Goal: Task Accomplishment & Management: Use online tool/utility

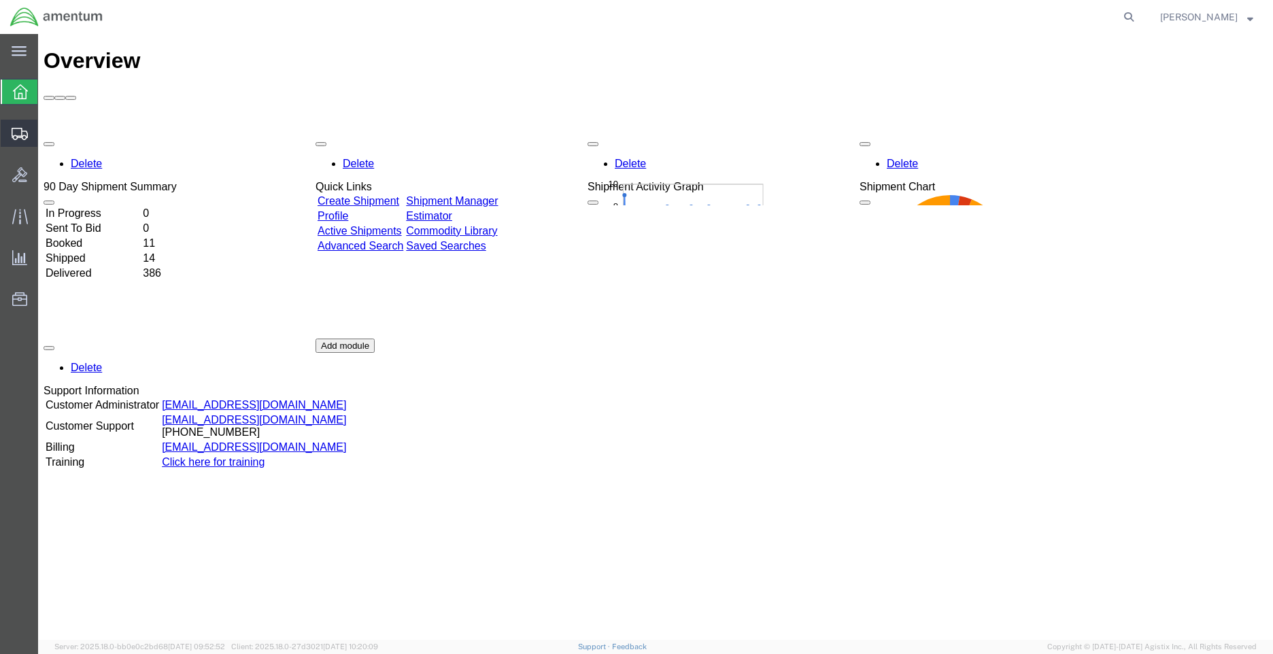
click at [0, 0] on span "Shipment Manager" at bounding box center [0, 0] width 0 height 0
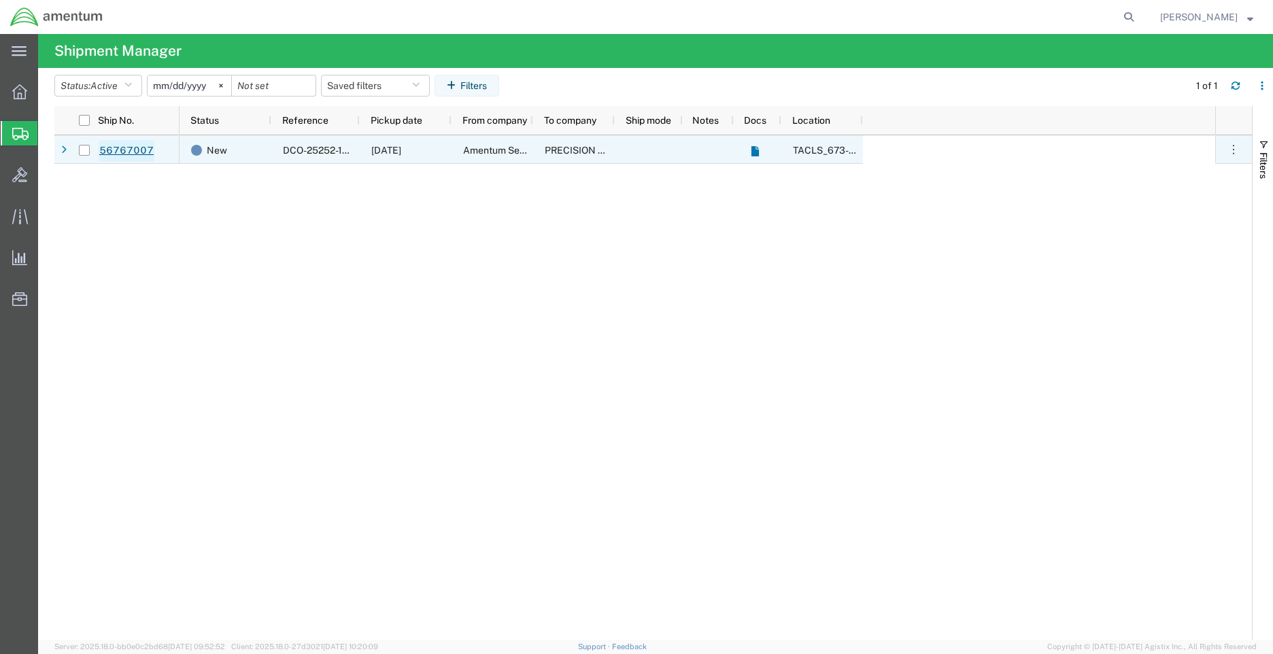
click at [140, 146] on link "56767007" at bounding box center [127, 151] width 56 height 22
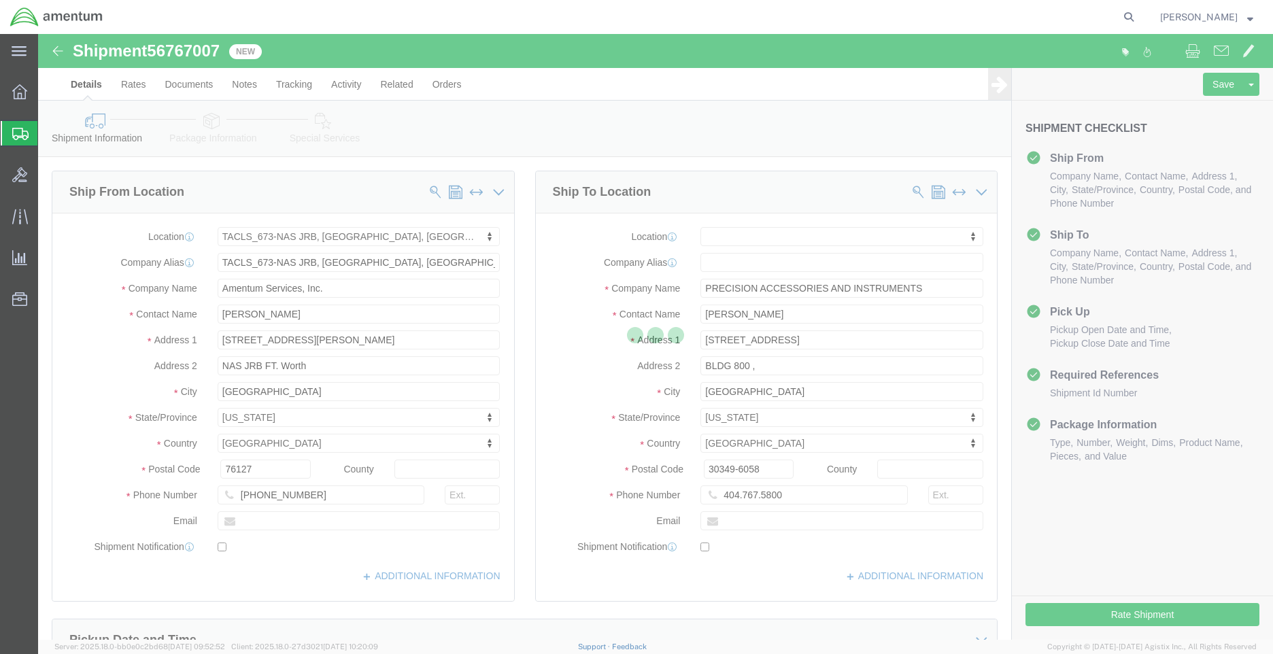
select select "42735"
select select
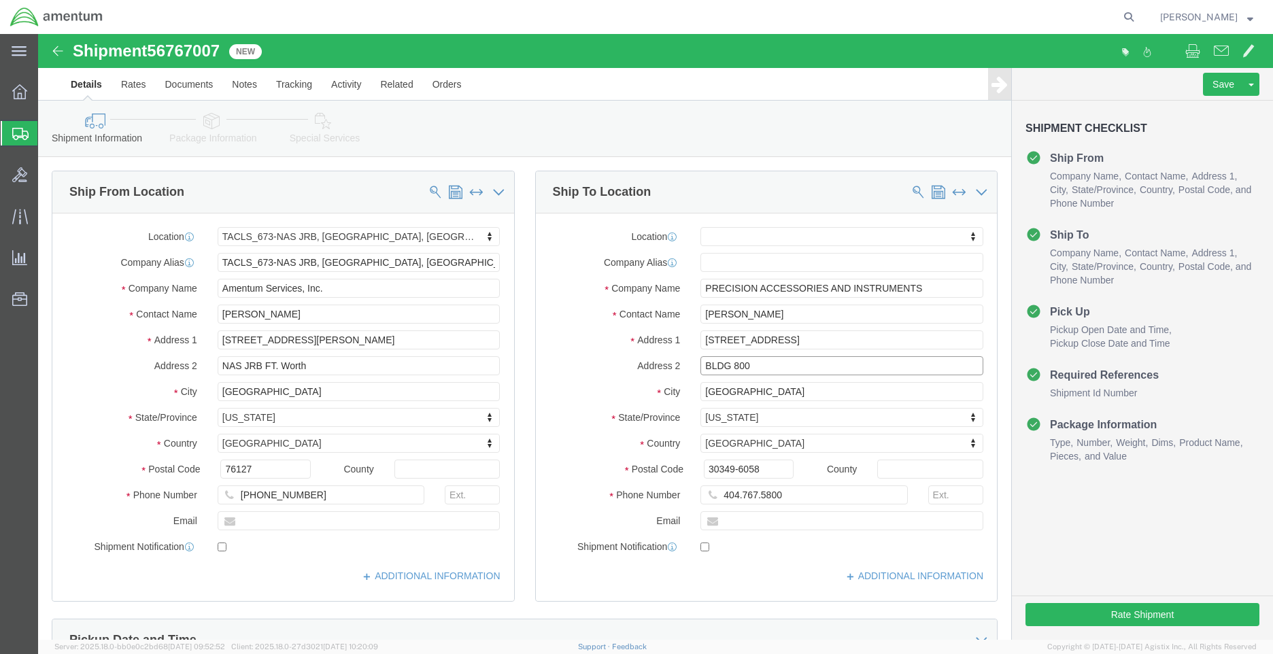
type input "BLDG 800"
drag, startPoint x: 715, startPoint y: 457, endPoint x: 731, endPoint y: 467, distance: 19.3
click input "404.767.5800"
click input "404.767-5800"
type input "[PHONE_NUMBER]"
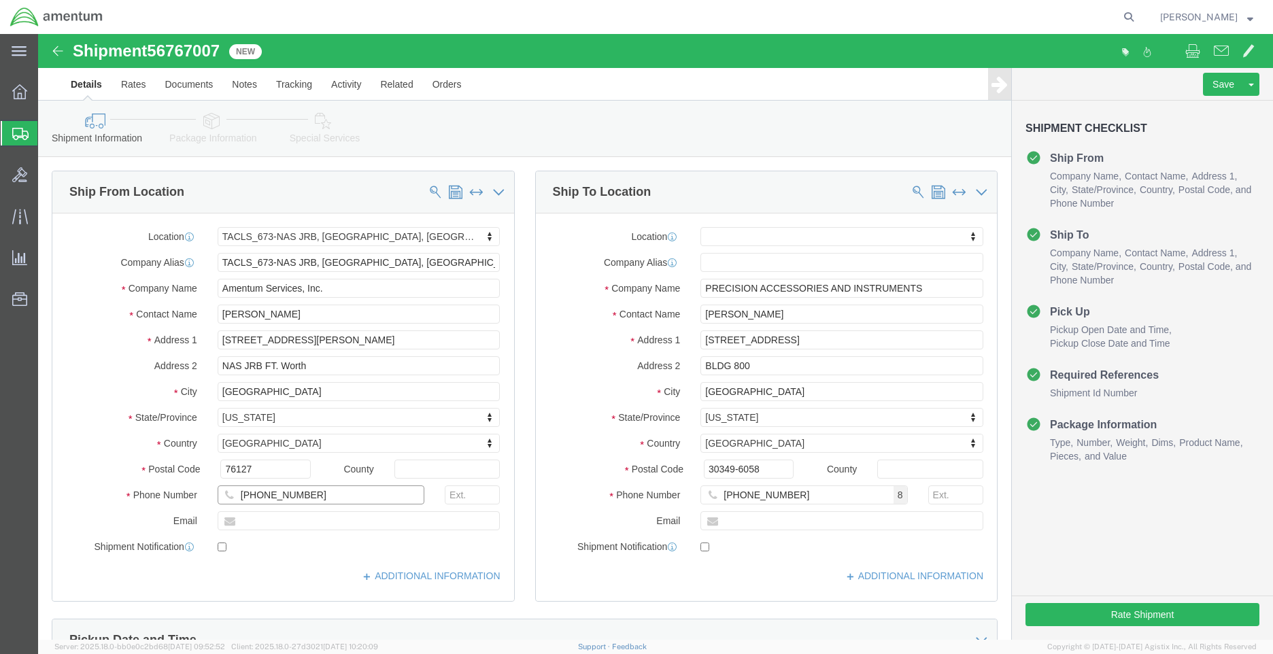
click input "[PHONE_NUMBER]"
type input "[PHONE_NUMBER]"
click button "Rate Shipment"
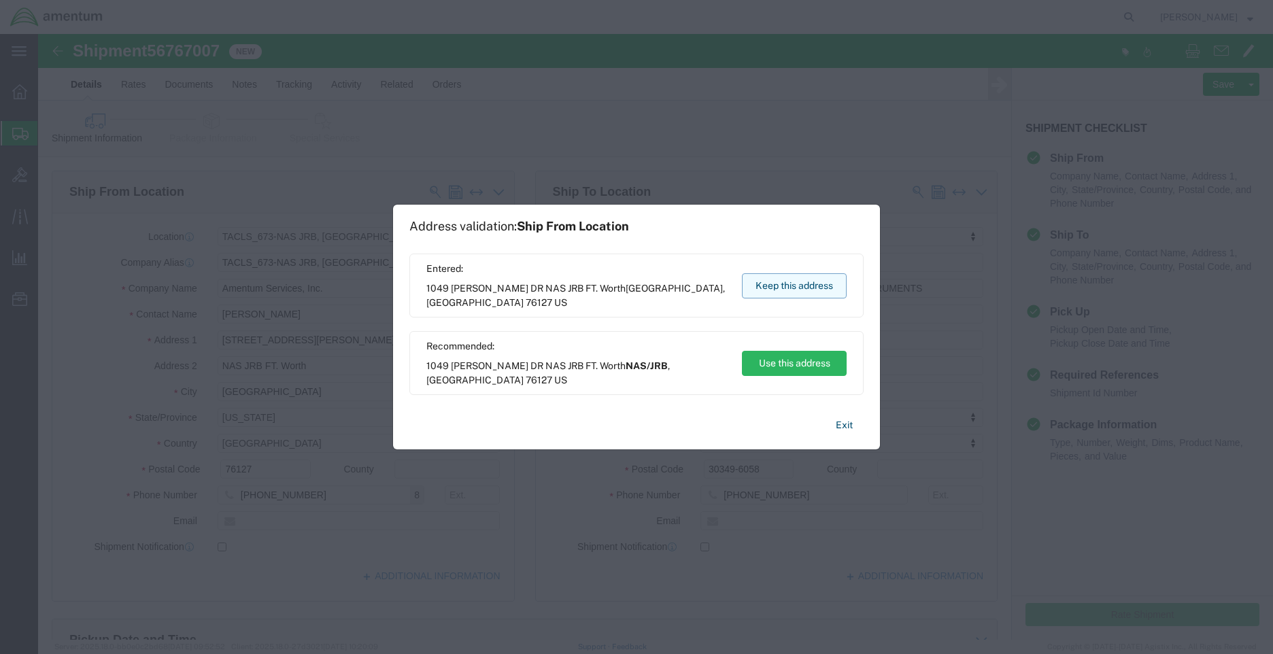
click at [824, 286] on button "Keep this address" at bounding box center [794, 285] width 105 height 25
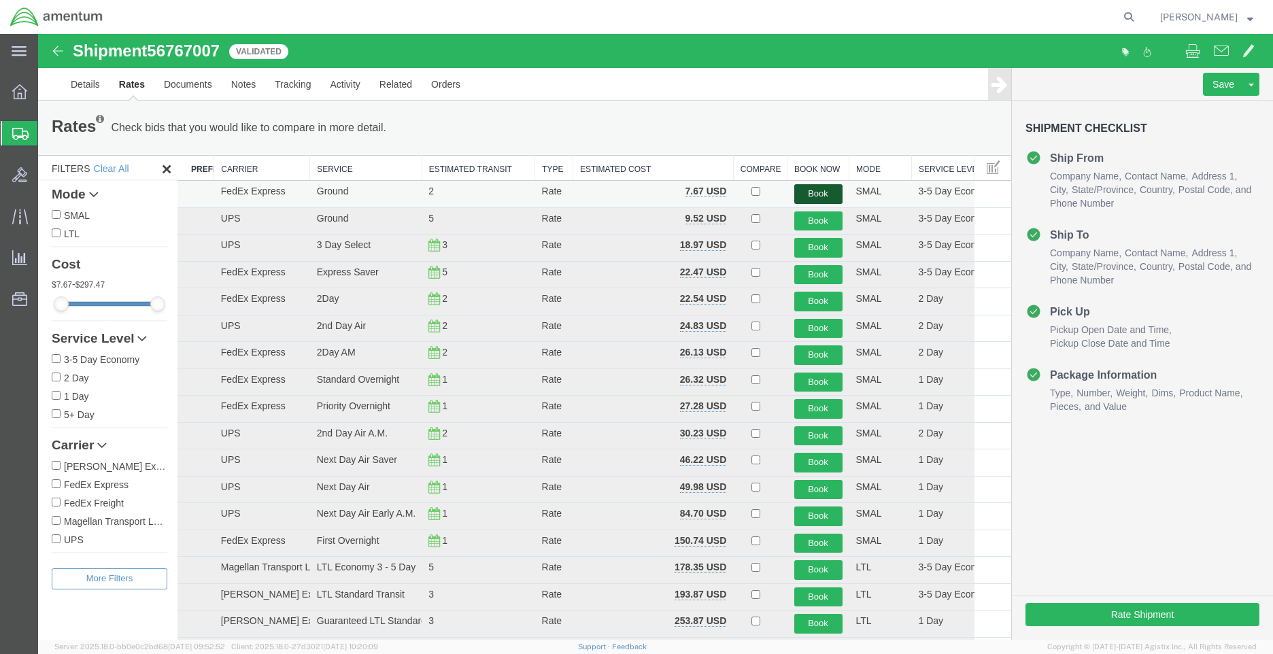
click at [811, 189] on button "Book" at bounding box center [818, 194] width 48 height 20
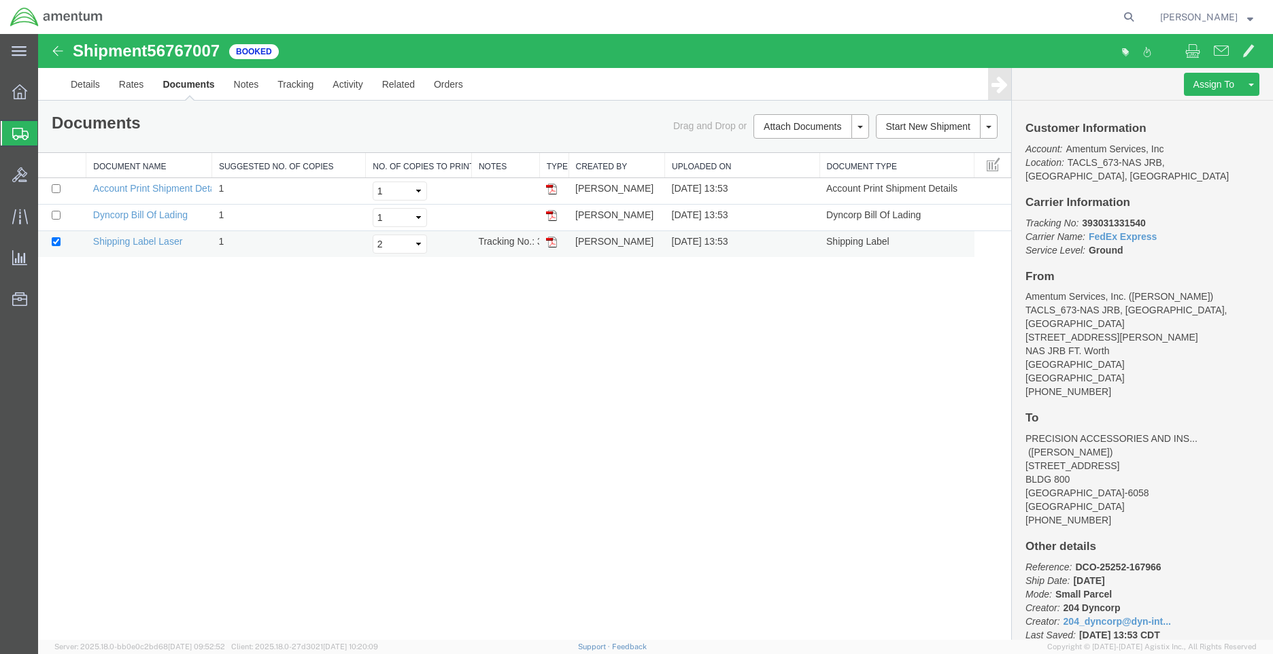
click at [548, 239] on img at bounding box center [551, 242] width 11 height 11
click at [21, 86] on icon at bounding box center [19, 91] width 15 height 15
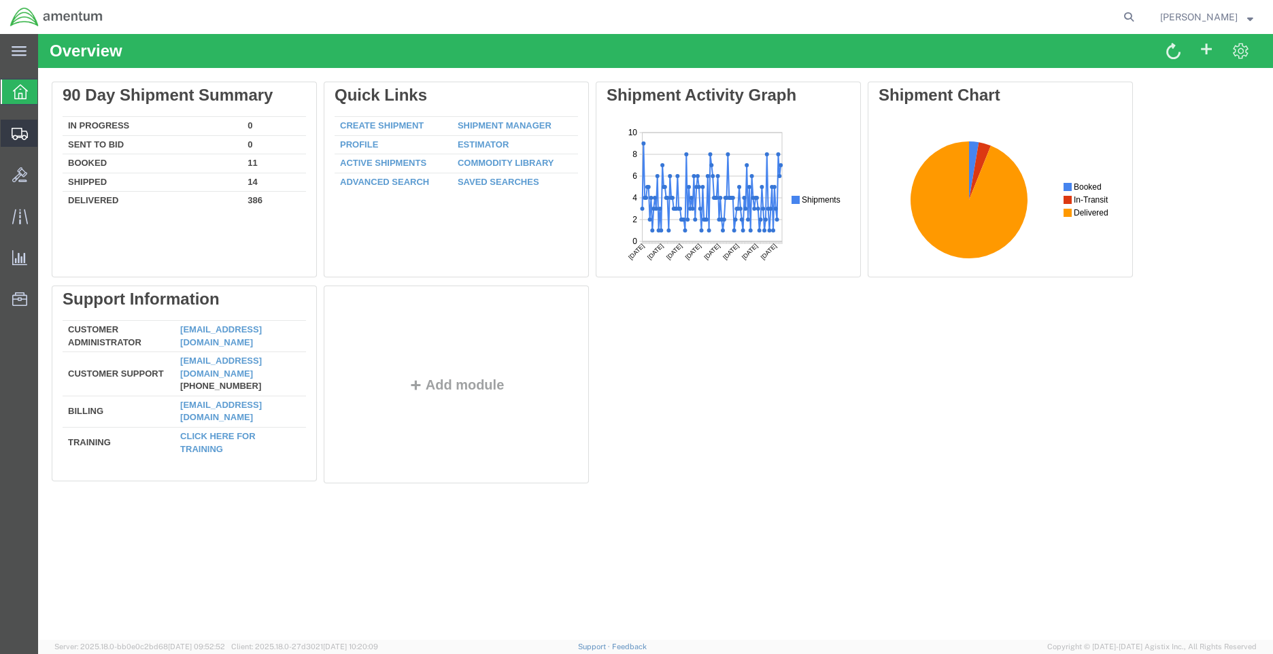
click at [0, 0] on span "Shipment Manager" at bounding box center [0, 0] width 0 height 0
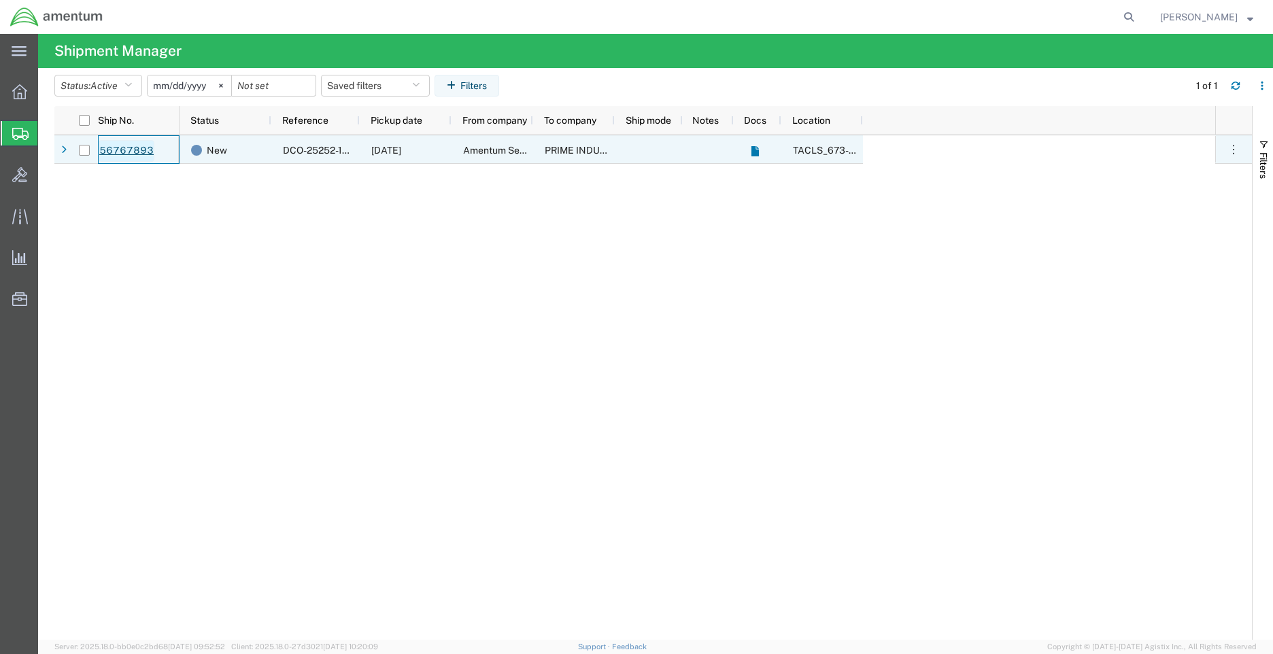
click at [125, 147] on link "56767893" at bounding box center [127, 151] width 56 height 22
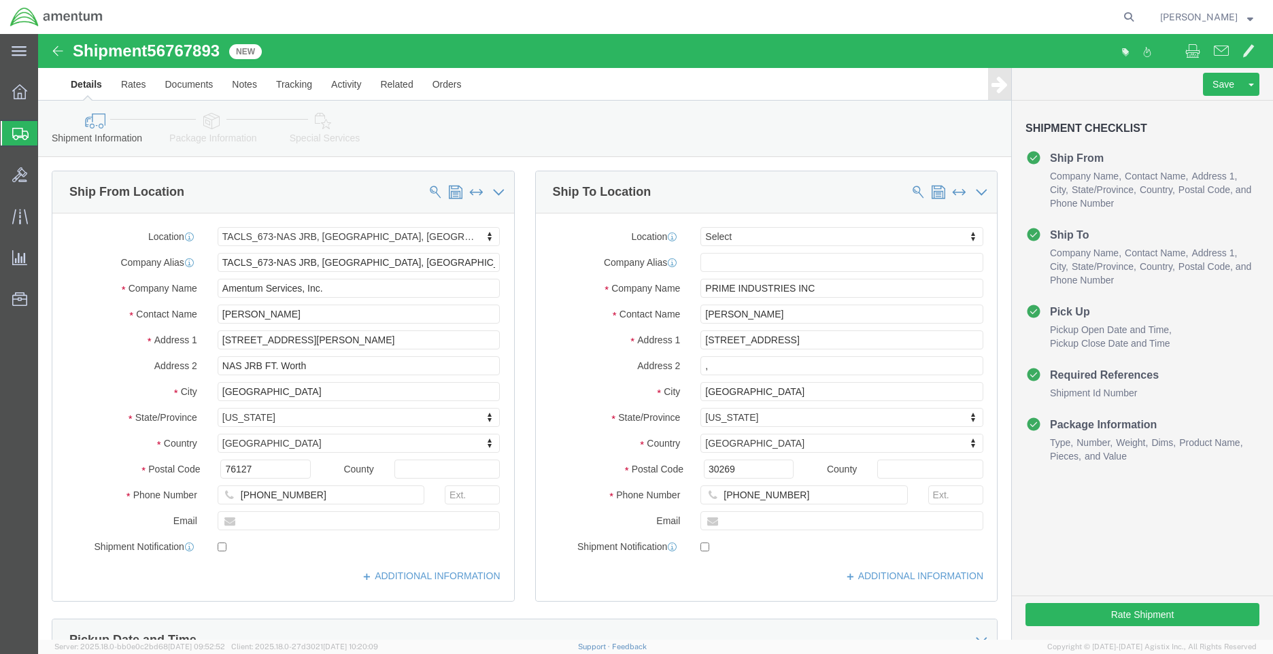
select select "42735"
select select
drag, startPoint x: 698, startPoint y: 458, endPoint x: 705, endPoint y: 508, distance: 50.9
click input "[PHONE_NUMBER]"
type input "[PHONE_NUMBER]"
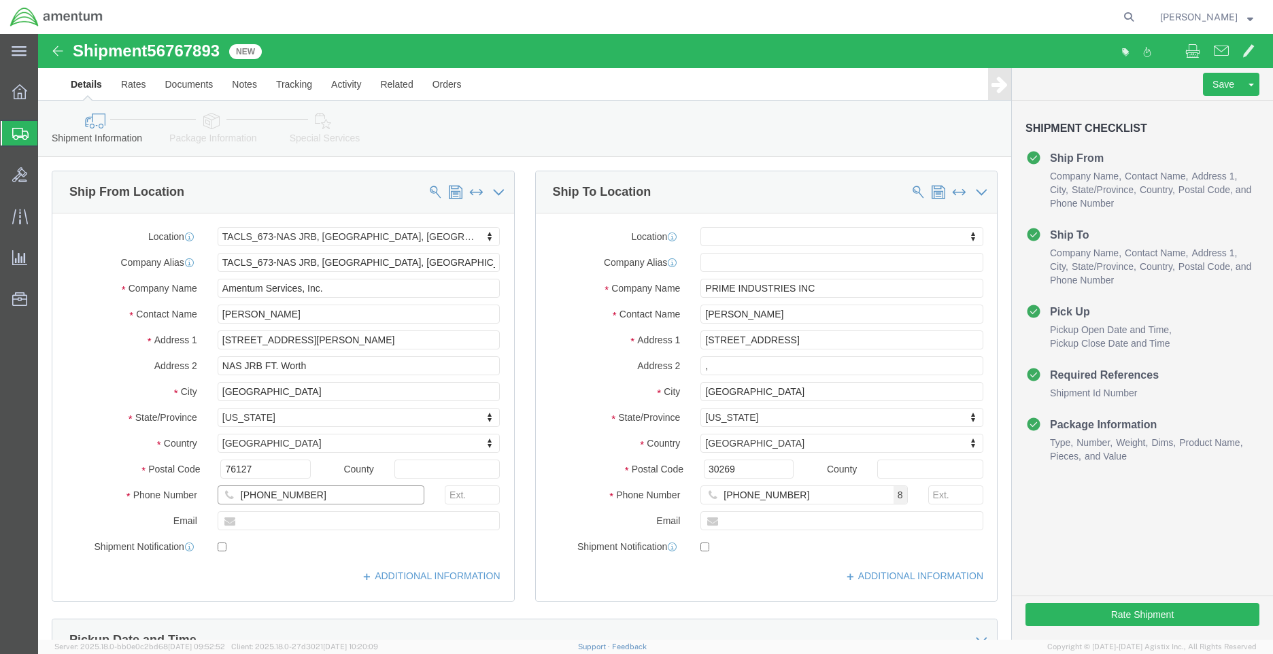
click input "[PHONE_NUMBER]"
type input "[PHONE_NUMBER]"
click div "Location My Profile Location [PHONE_NUMBER] [PHONE_NUMBER] [PHONE_NUMBER] [PHON…"
click input ","
click button "Rate Shipment"
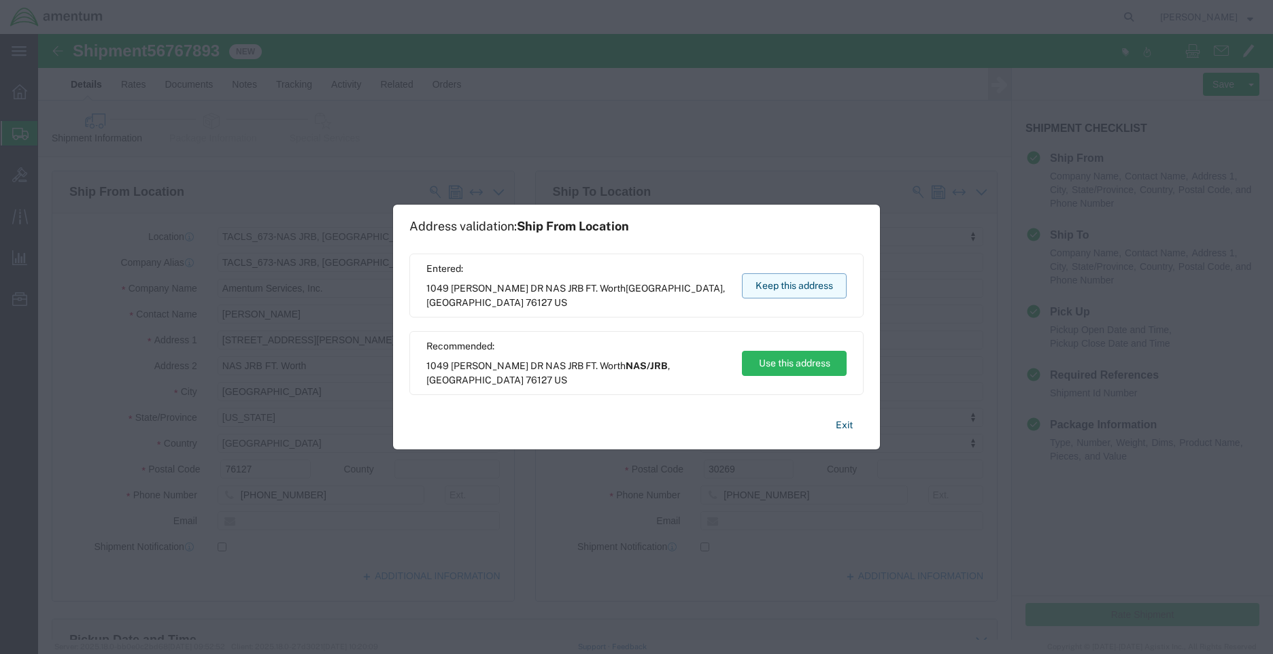
click at [833, 290] on button "Keep this address" at bounding box center [794, 285] width 105 height 25
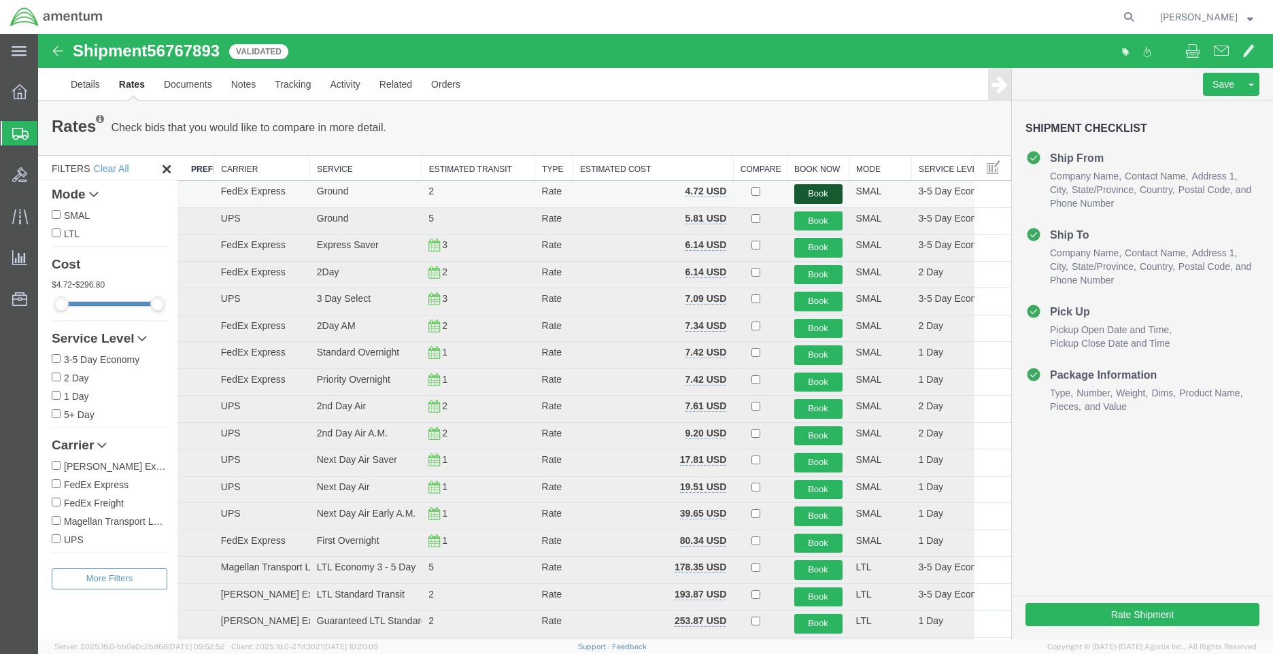
click at [809, 192] on button "Book" at bounding box center [818, 194] width 48 height 20
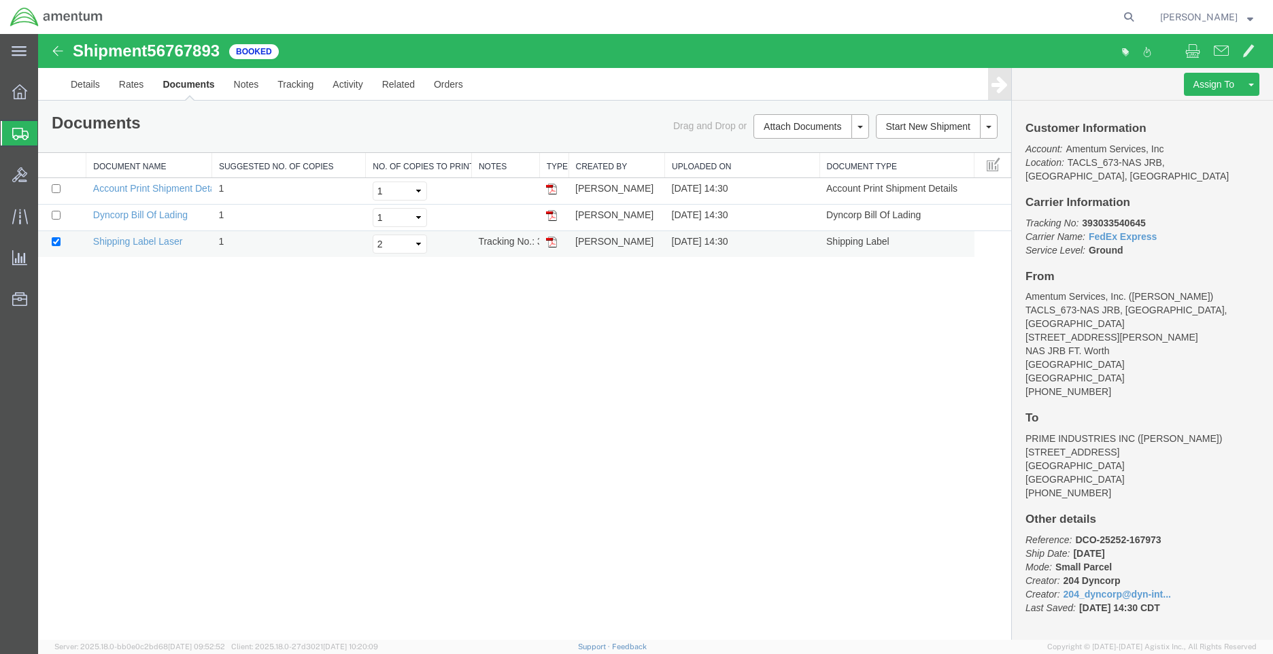
click at [550, 241] on img at bounding box center [551, 242] width 11 height 11
click at [1254, 17] on button "[PERSON_NAME]" at bounding box center [1207, 17] width 95 height 16
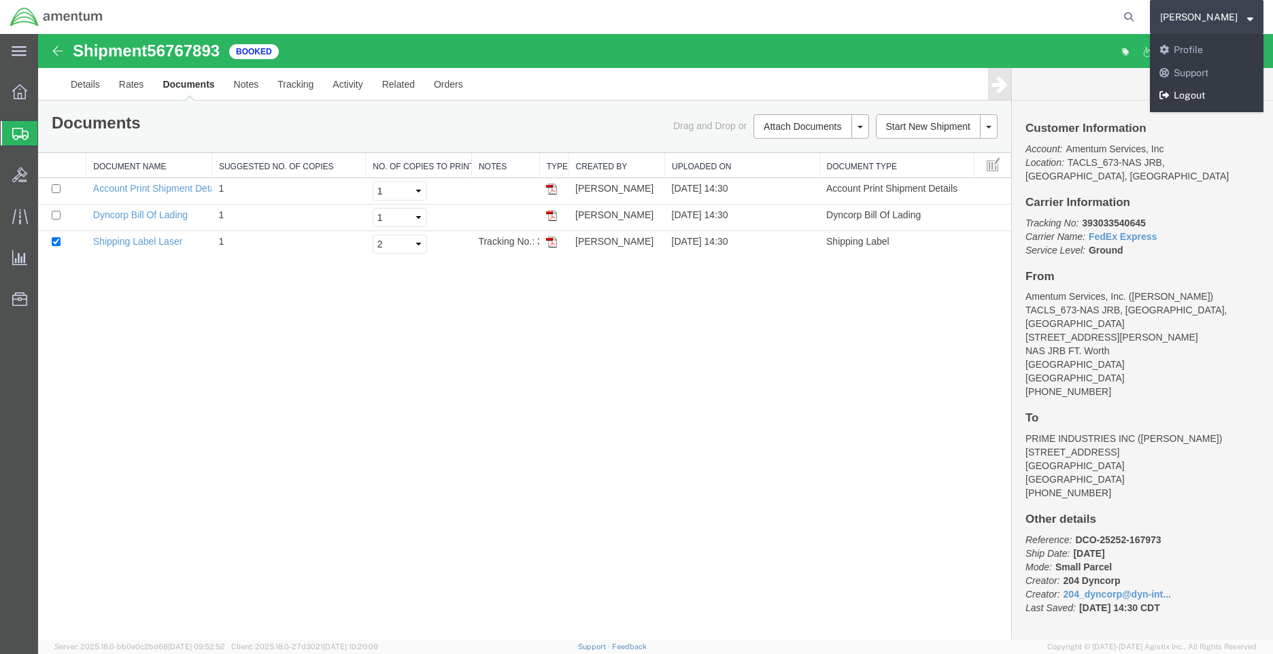
click at [1218, 96] on link "Logout" at bounding box center [1207, 95] width 114 height 23
